Goal: Transaction & Acquisition: Purchase product/service

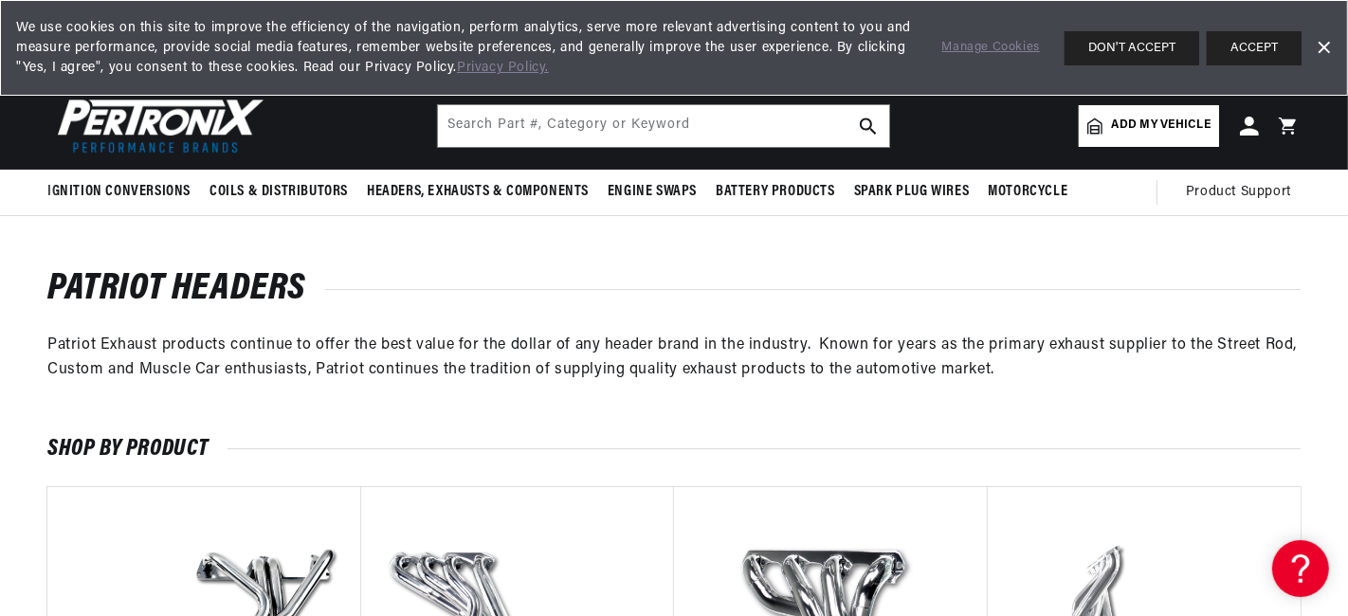
click at [1158, 120] on span "Add my vehicle" at bounding box center [1161, 126] width 99 height 18
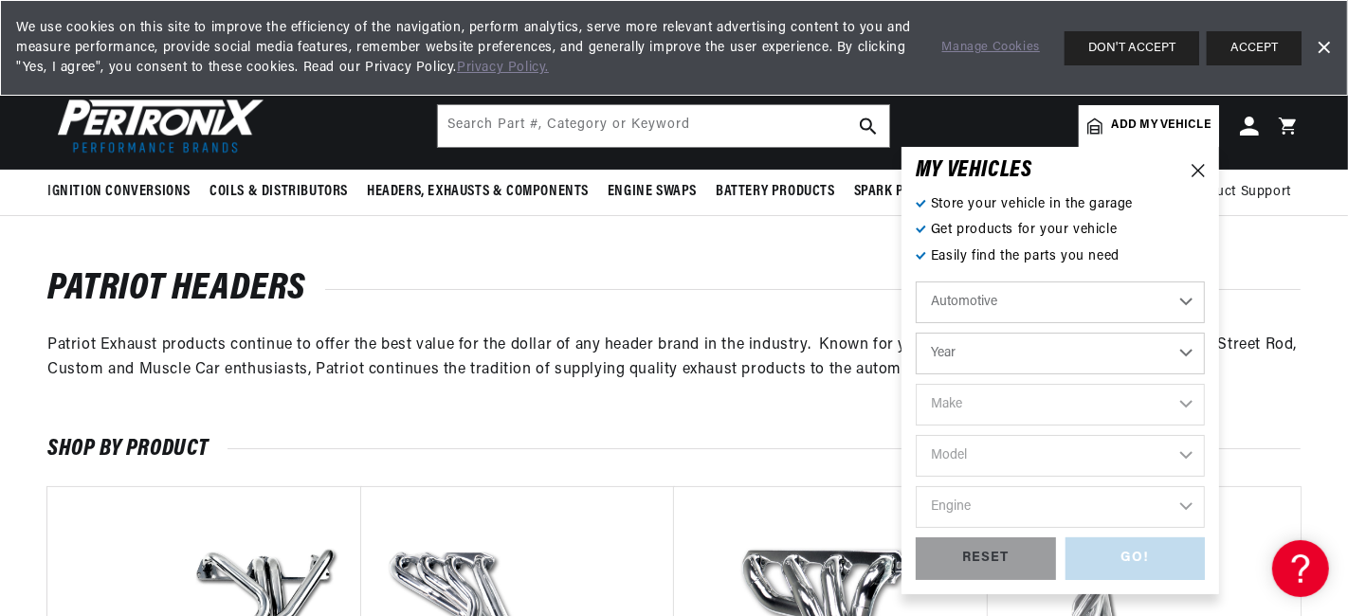
click at [1180, 299] on select "Automotive Agricultural Industrial Marine Motorcycle" at bounding box center [1059, 302] width 289 height 42
click at [915, 281] on select "Automotive Agricultural Industrial Marine Motorcycle" at bounding box center [1059, 302] width 289 height 42
click at [1188, 349] on select "Year 2024 2023 2022 2021 2020 2019 2018 2017 2016 2015 2014 2013 2012 2011 2010…" at bounding box center [1059, 354] width 289 height 42
select select "1966"
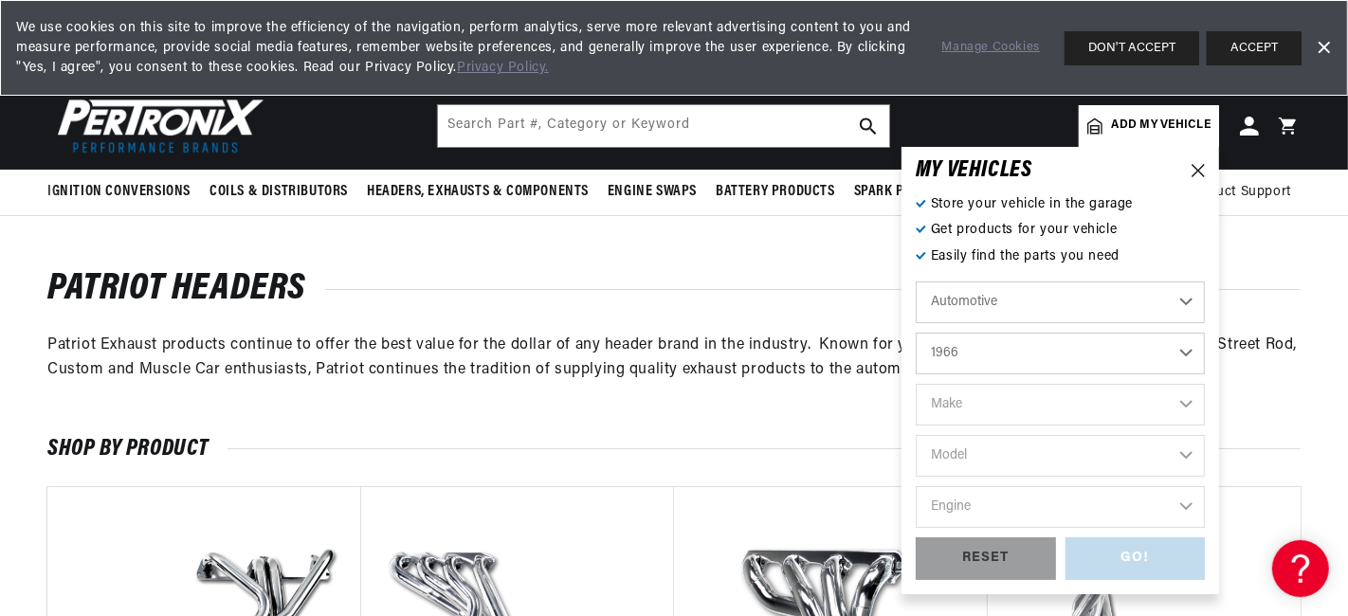
click at [915, 333] on select "Year 2024 2023 2022 2021 2020 2019 2018 2017 2016 2015 2014 2013 2012 2011 2010…" at bounding box center [1059, 354] width 289 height 42
select select "1966"
click at [1188, 399] on select "Make Alfa Romeo American Motors Aston Martin Austin Austin Healey Avanti Bentle…" at bounding box center [1059, 405] width 289 height 42
select select "Ford"
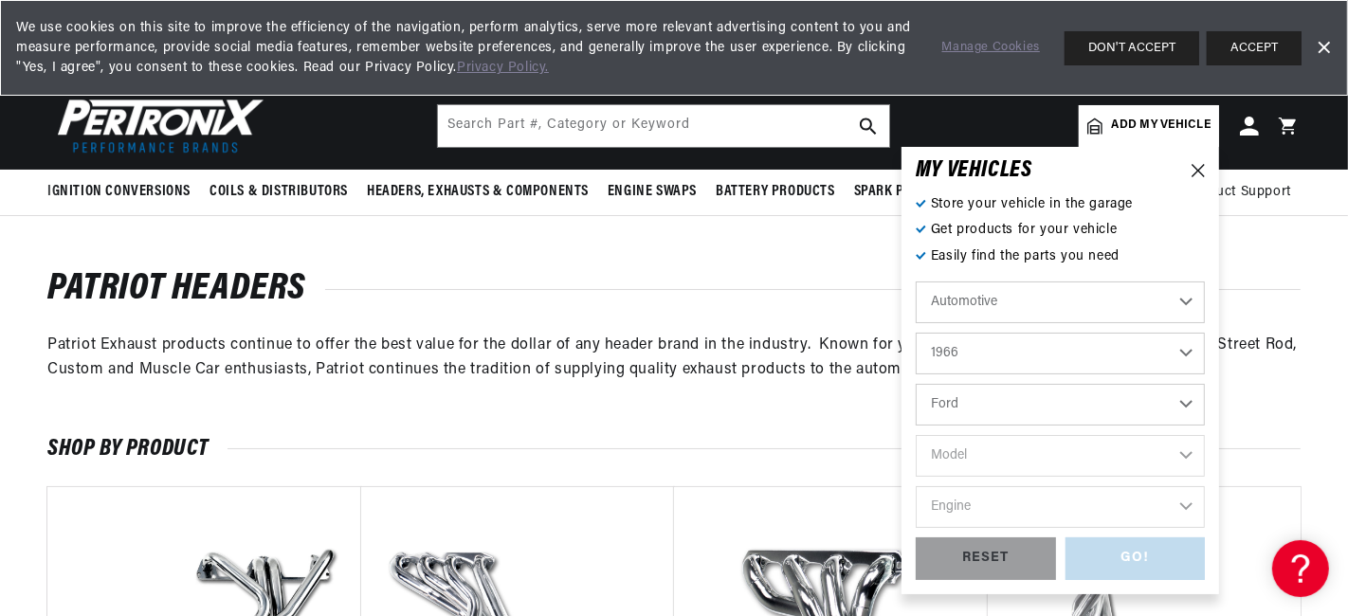
click at [915, 384] on select "Make Alfa Romeo American Motors Aston Martin Austin Austin Healey Avanti Bentle…" at bounding box center [1059, 405] width 289 height 42
select select "Ford"
click at [1187, 449] on select "Model Bronco Club Wagon Country Sedan Country Squire Custom Custom 500 Econolin…" at bounding box center [1059, 456] width 289 height 42
select select "Mustang"
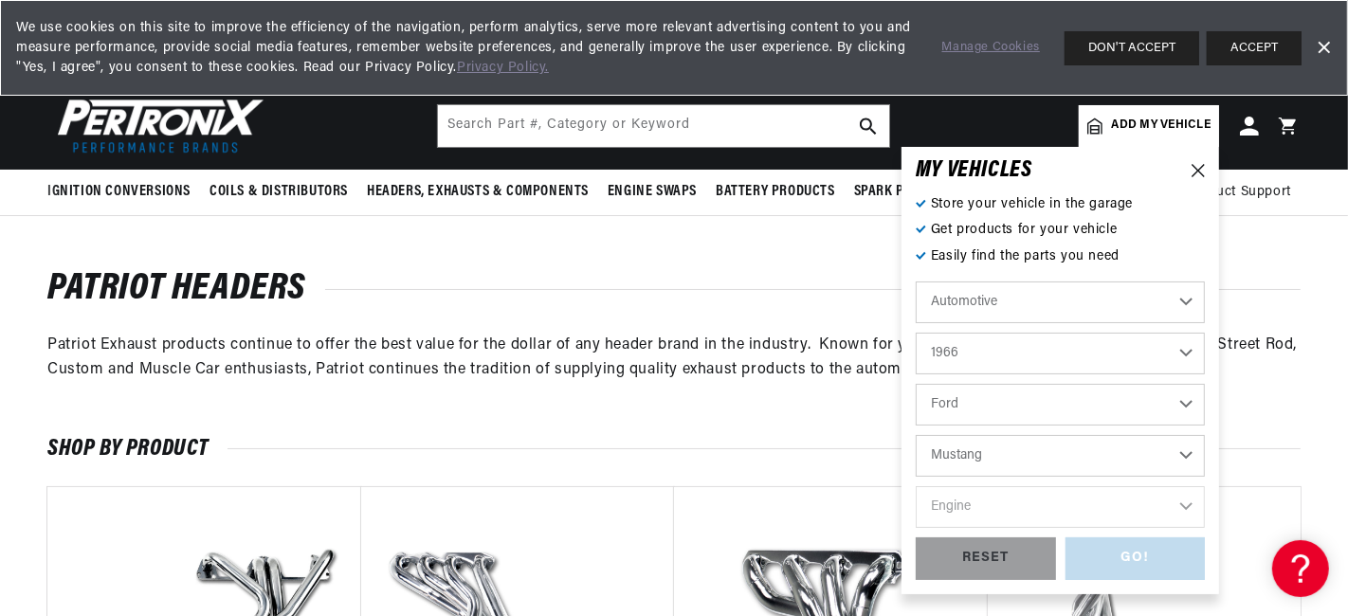
click at [915, 435] on select "Model Bronco Club Wagon Country Sedan Country Squire Custom Custom 500 Econolin…" at bounding box center [1059, 456] width 289 height 42
select select "Mustang"
click at [1184, 499] on select "Engine 4.1L 4.3L 170cid / 2.8L 200cid / 3.3L 289cid / 4.7L 302cid / 5.0L 351W 3…" at bounding box center [1059, 507] width 289 height 42
select select "302cid-5.0L"
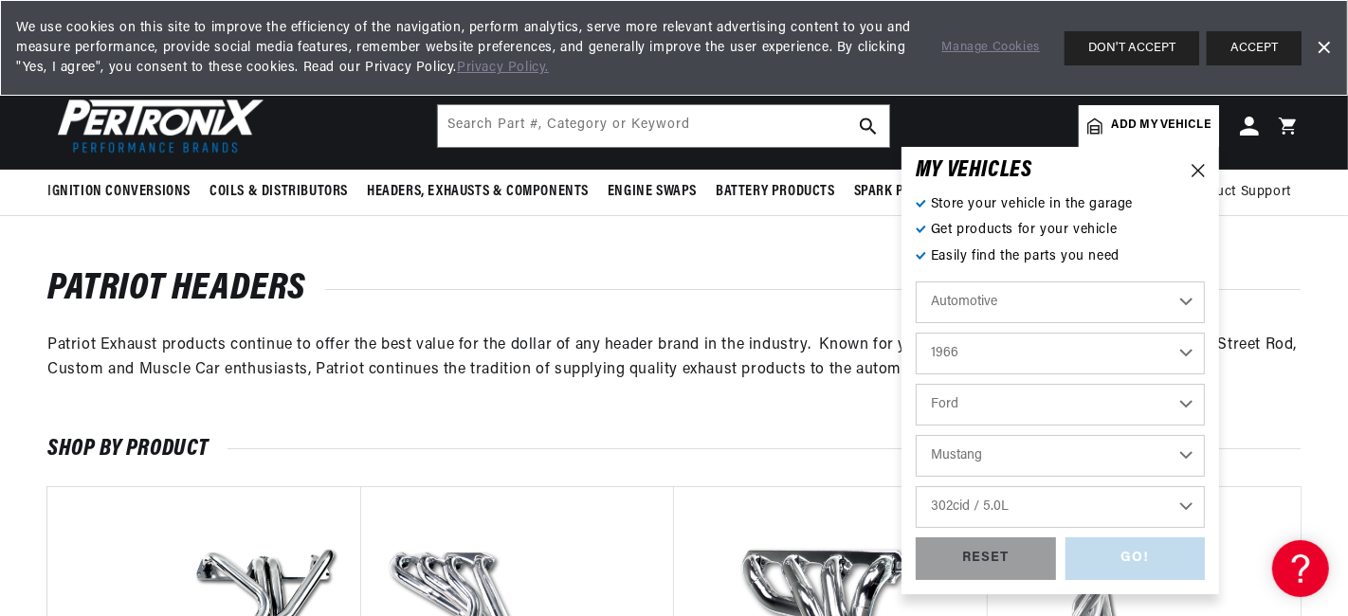
click at [915, 486] on select "Engine 4.1L 4.3L 170cid / 2.8L 200cid / 3.3L 289cid / 4.7L 302cid / 5.0L 351W 3…" at bounding box center [1059, 507] width 289 height 42
select select "302cid-5.0L"
click at [1118, 552] on div "GO!" at bounding box center [1135, 558] width 140 height 43
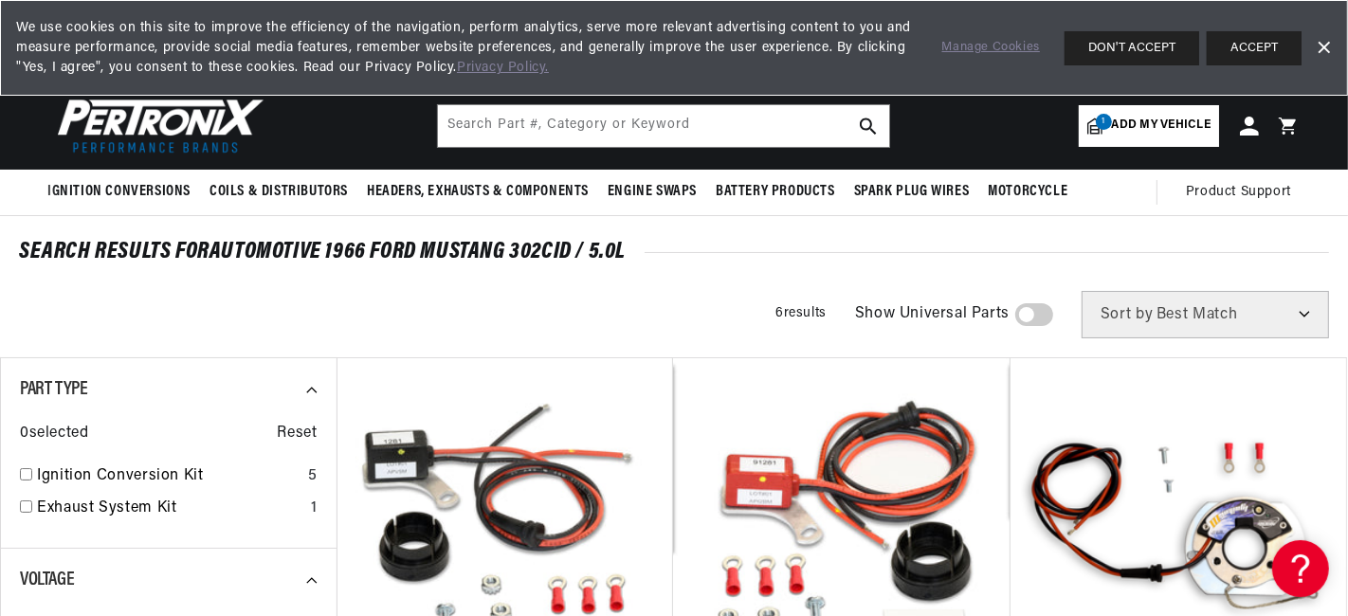
scroll to position [0, 574]
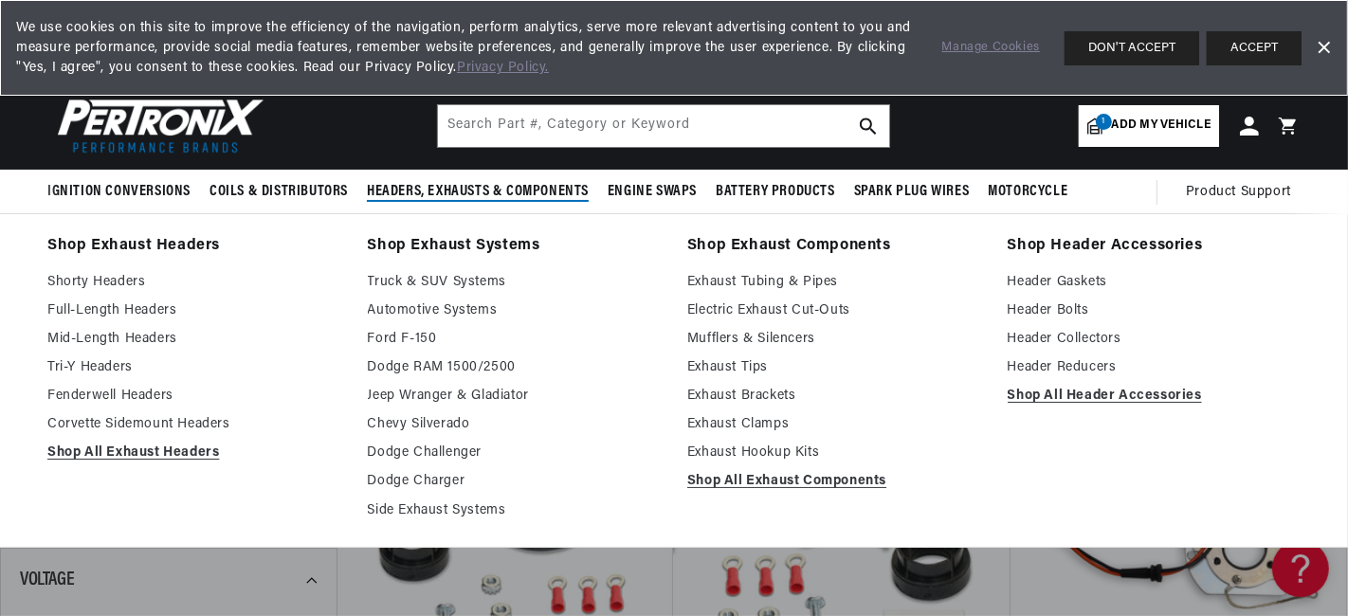
click at [467, 184] on span "Headers, Exhausts & Components" at bounding box center [478, 192] width 222 height 20
click at [150, 332] on link "Mid-Length Headers" at bounding box center [194, 339] width 294 height 23
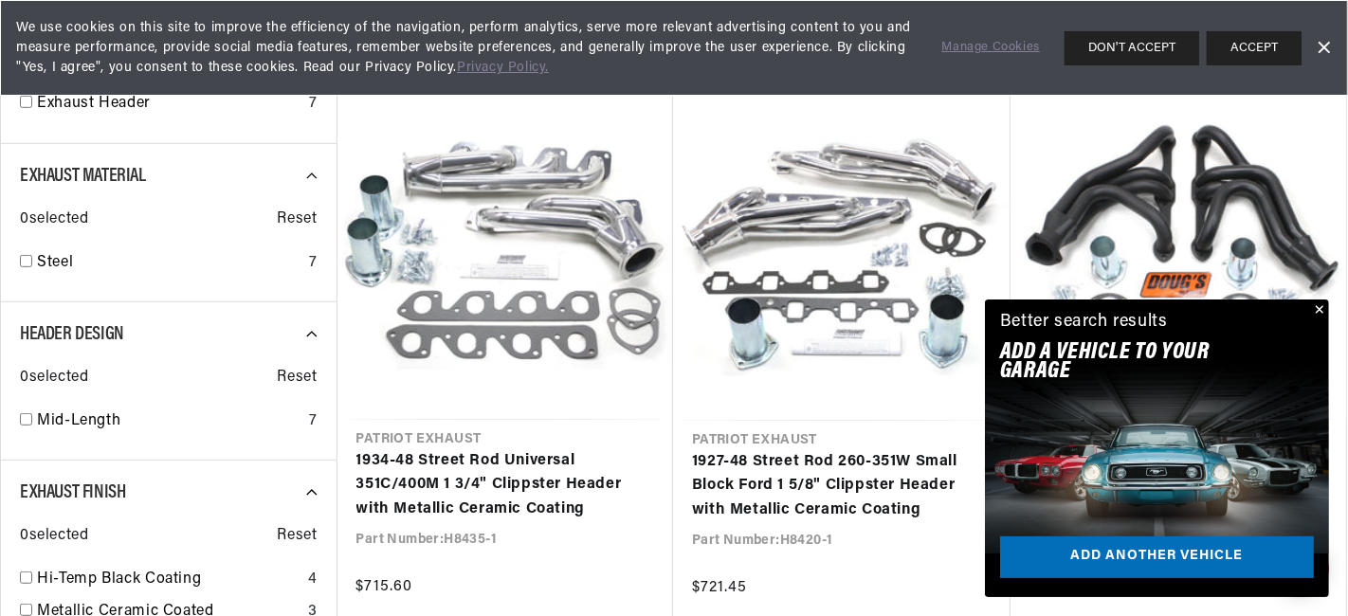
scroll to position [0, 574]
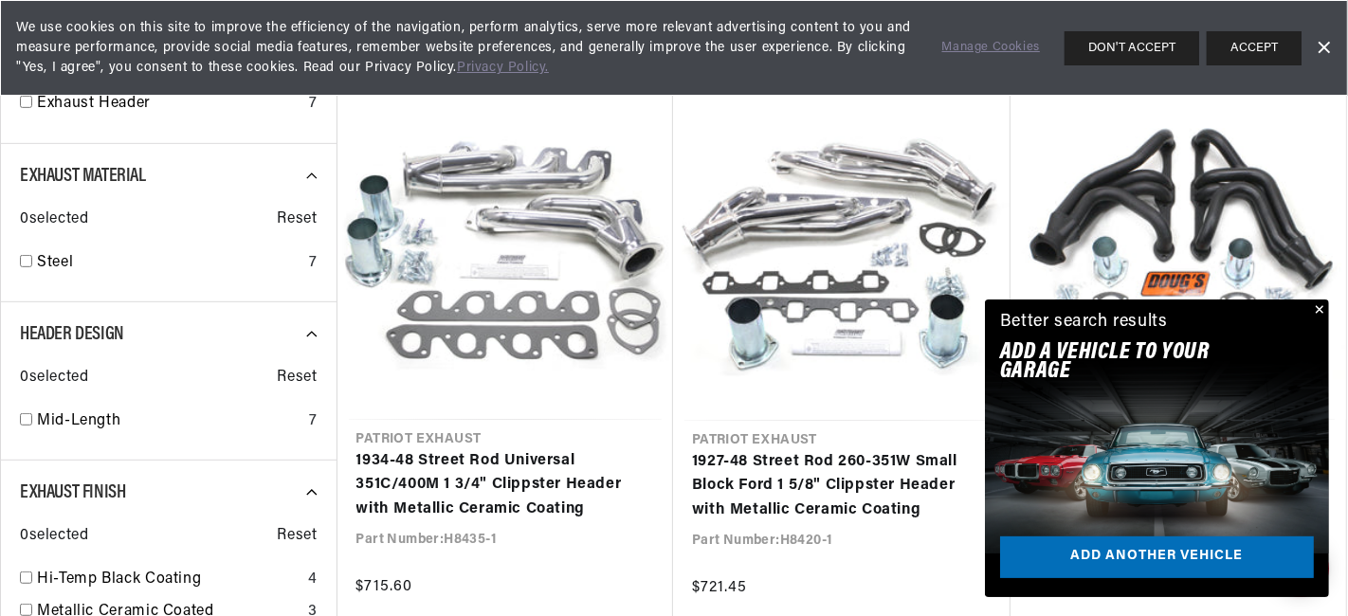
click at [1322, 304] on button "Close" at bounding box center [1317, 310] width 23 height 23
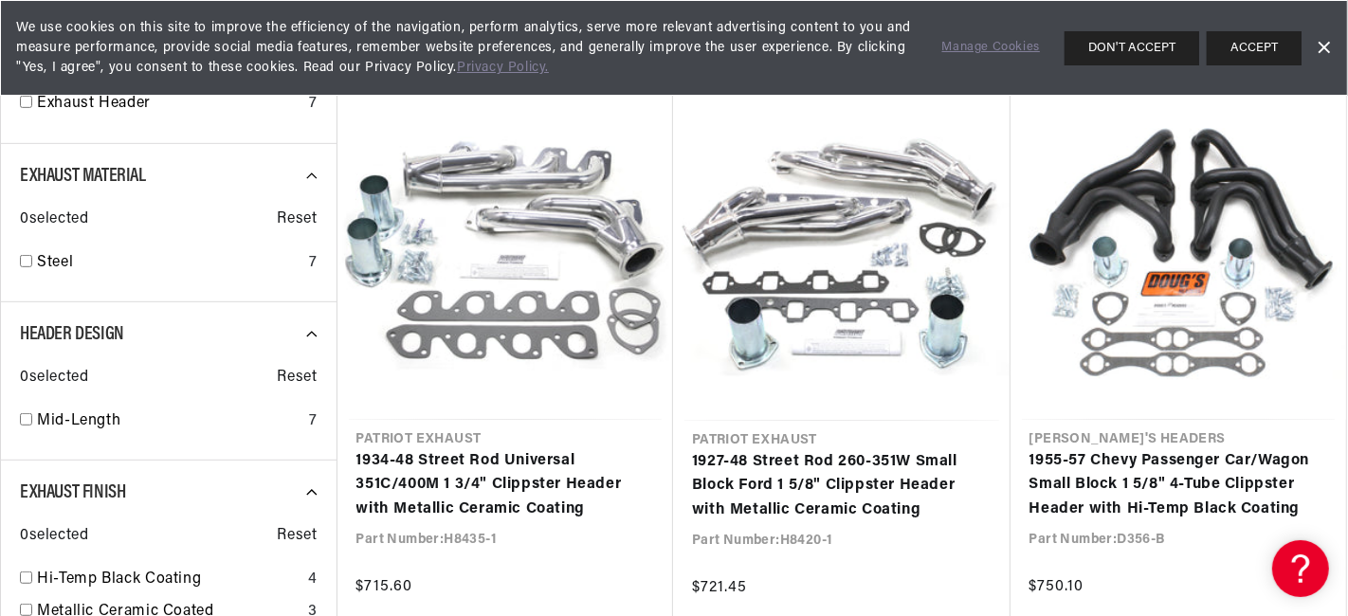
click at [1151, 45] on button "DON'T ACCEPT" at bounding box center [1131, 48] width 135 height 34
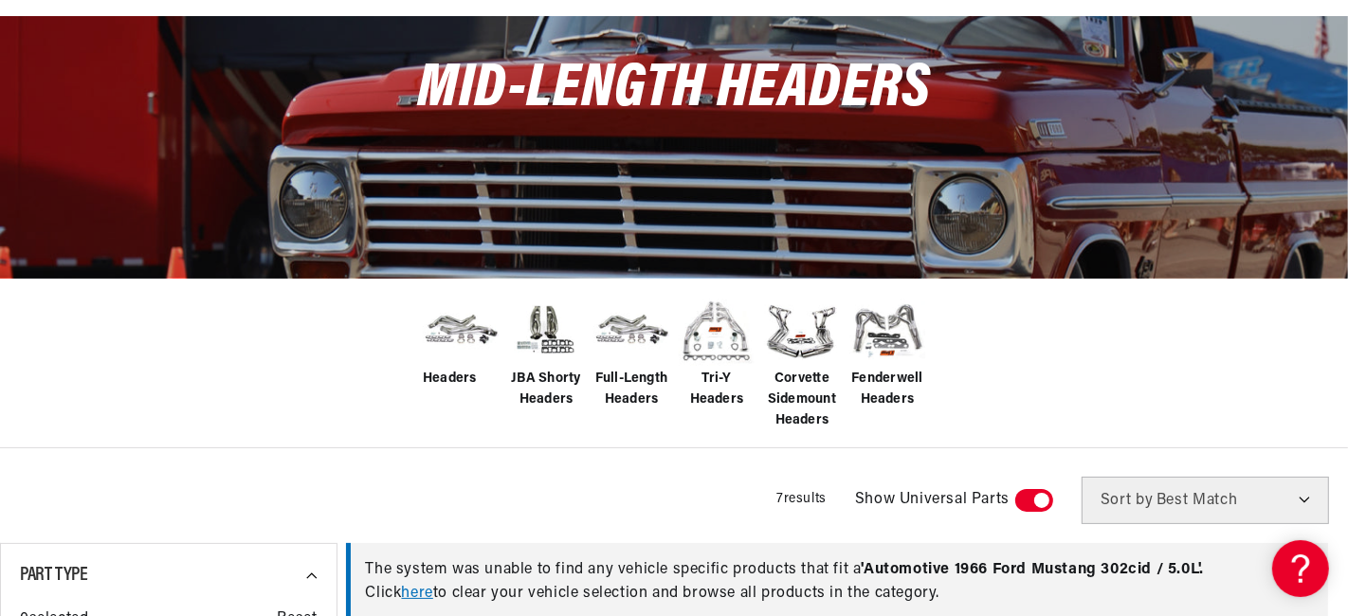
scroll to position [284, 0]
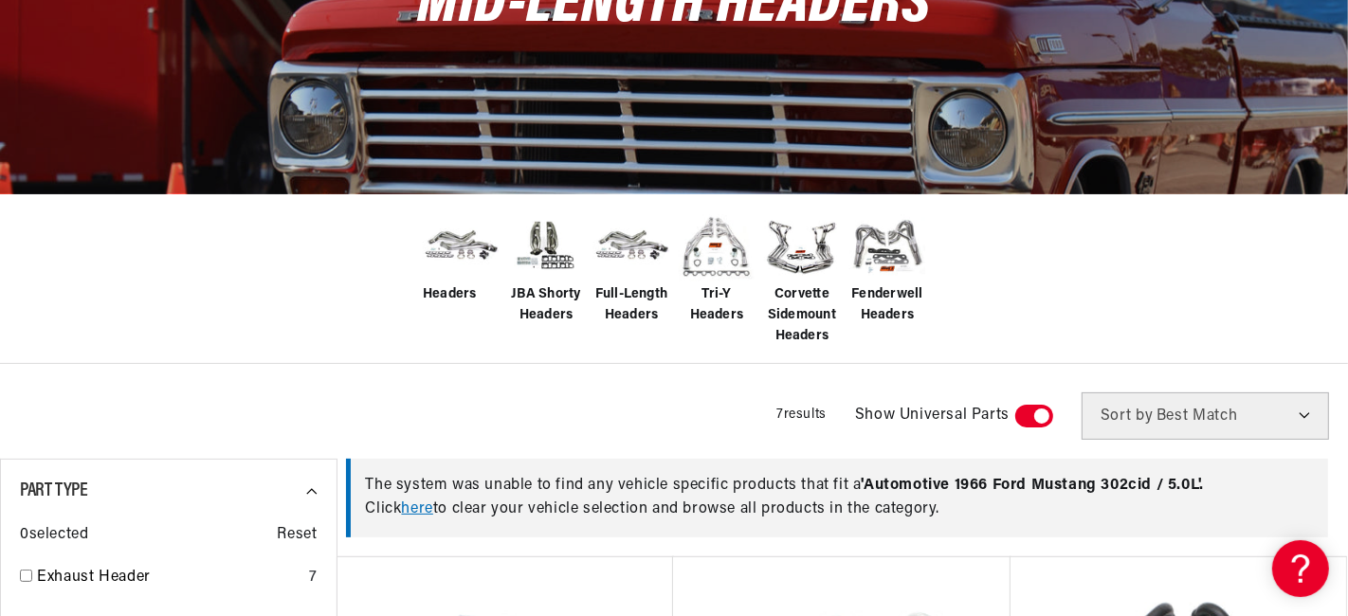
click at [452, 284] on span "Headers" at bounding box center [450, 294] width 54 height 21
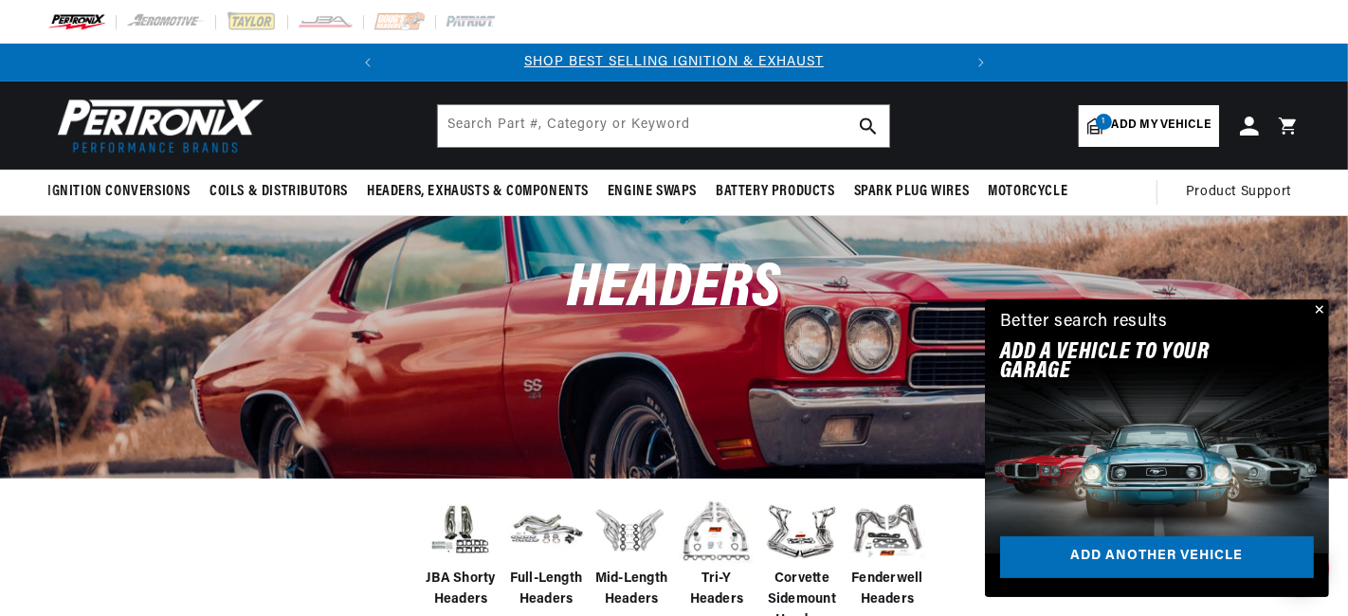
click at [1151, 118] on span "Add my vehicle" at bounding box center [1161, 126] width 99 height 18
click at [1321, 310] on button "Close" at bounding box center [1317, 310] width 23 height 23
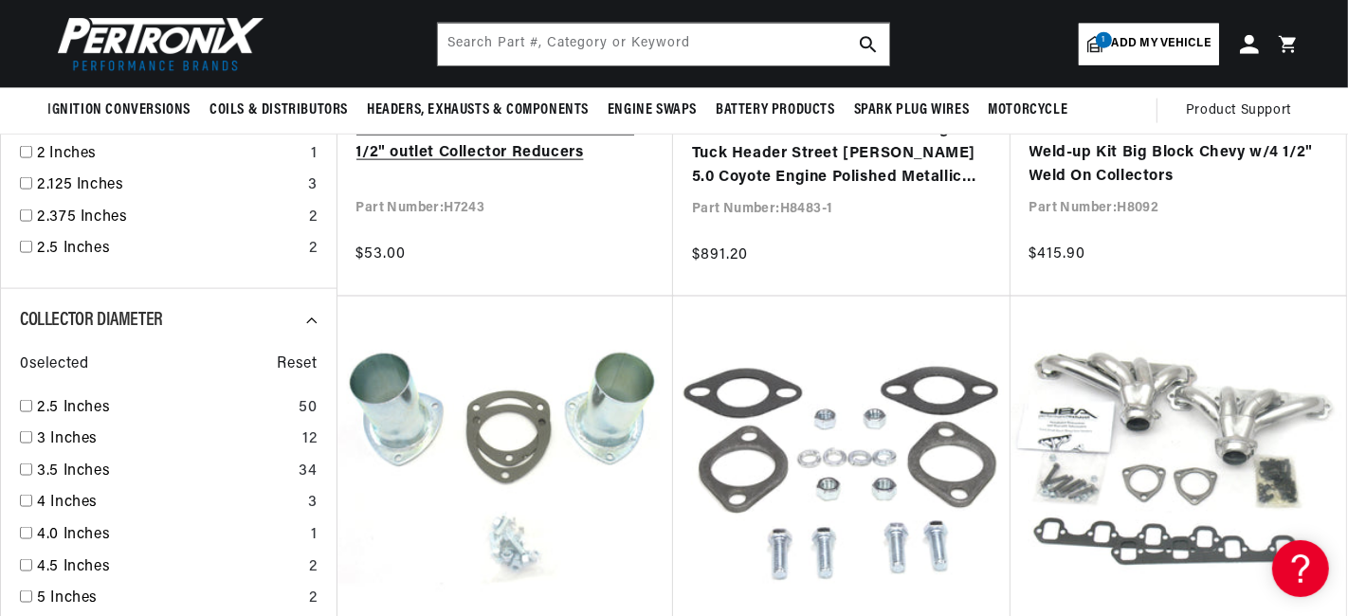
scroll to position [1801, 0]
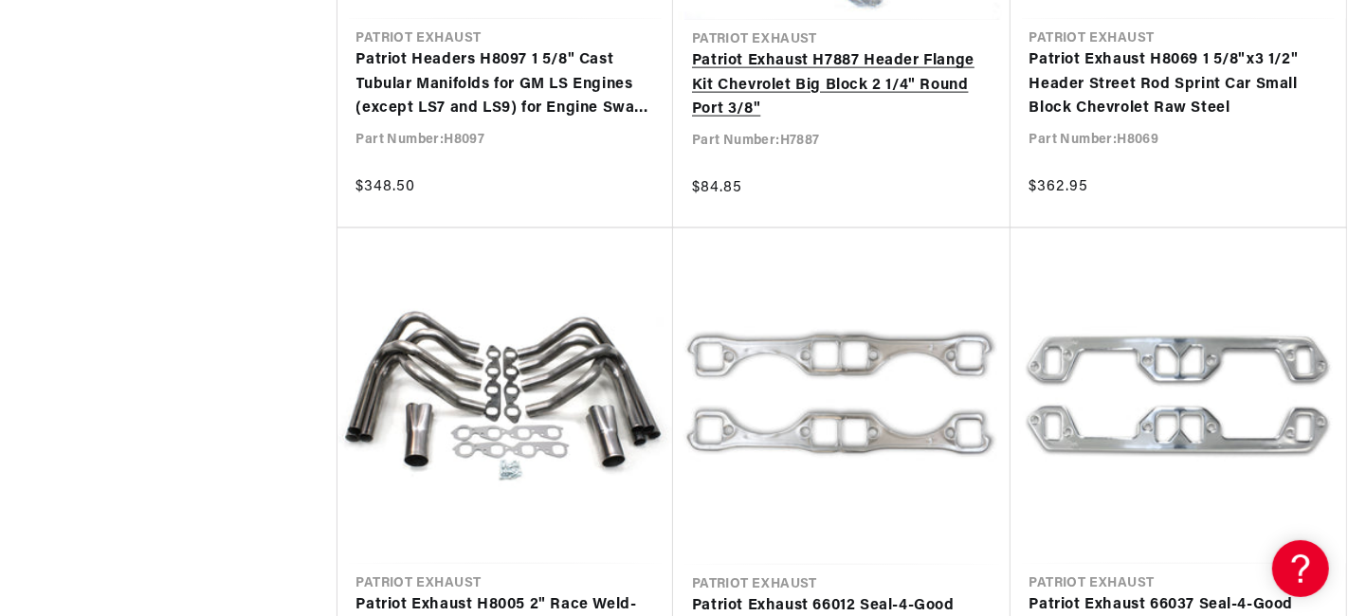
scroll to position [8435, 0]
